Goal: Information Seeking & Learning: Learn about a topic

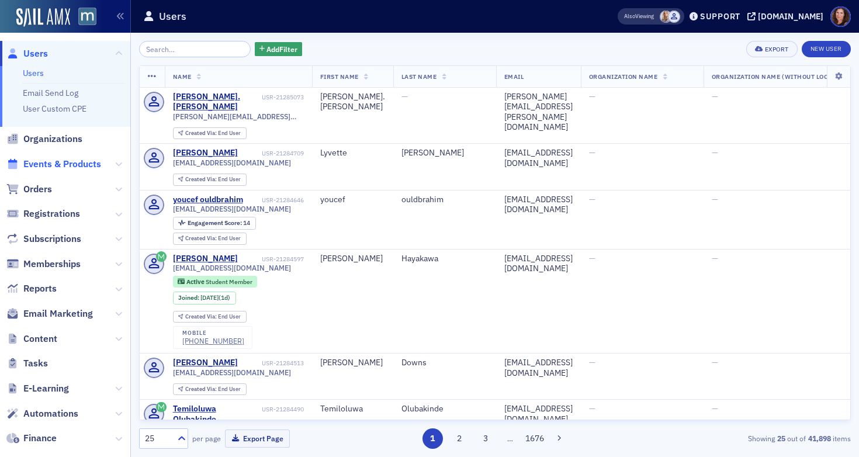
click at [77, 168] on span "Events & Products" at bounding box center [62, 164] width 78 height 13
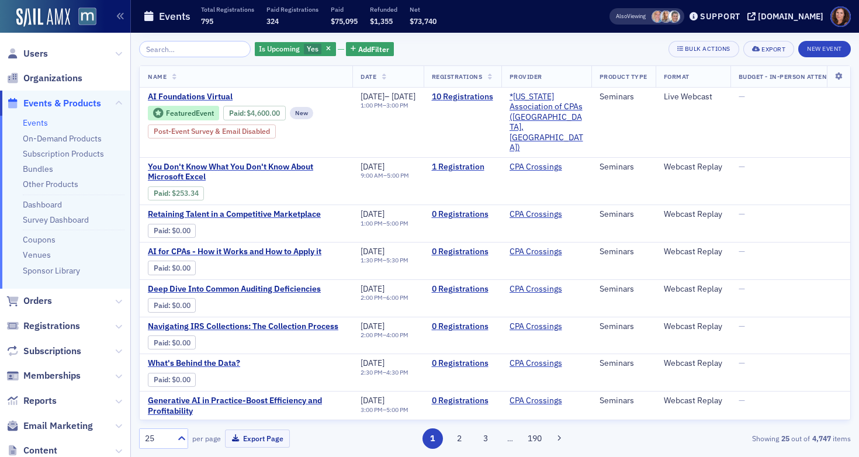
click at [164, 53] on input "search" at bounding box center [195, 49] width 112 height 16
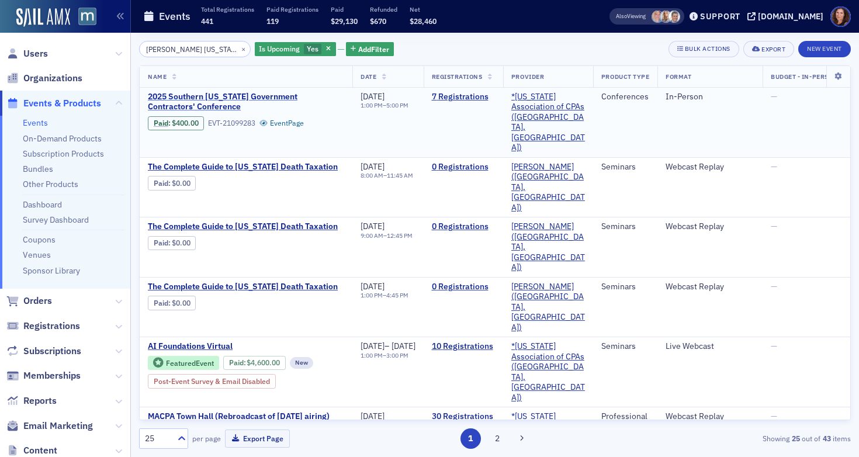
type input "[PERSON_NAME] [US_STATE]"
click at [227, 96] on span "2025 Southern [US_STATE] Government Contractors' Conference" at bounding box center [246, 102] width 196 height 20
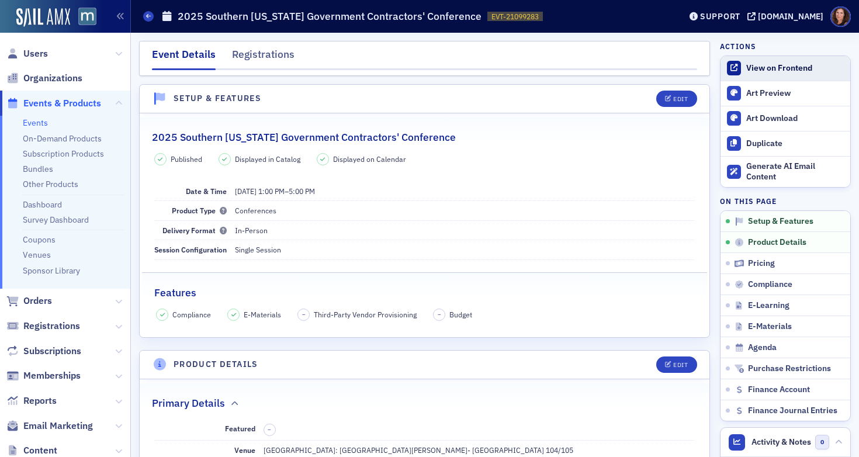
click at [755, 65] on div "View on Frontend" at bounding box center [795, 68] width 98 height 11
